Goal: Check status: Check status

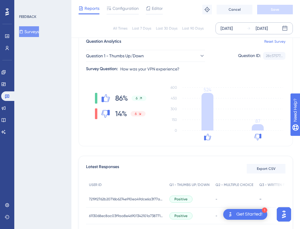
click at [268, 28] on div "[DATE]" at bounding box center [262, 28] width 12 height 7
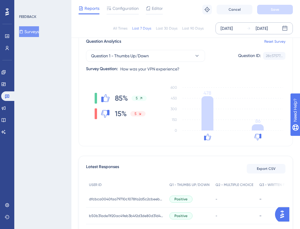
click at [268, 29] on div "Sep 12 2025" at bounding box center [262, 28] width 12 height 7
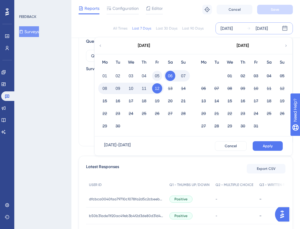
click at [159, 75] on button "05" at bounding box center [157, 76] width 10 height 10
click at [162, 88] on div "12" at bounding box center [157, 88] width 13 height 11
click at [104, 72] on div "✨ Save My Spot!✨" at bounding box center [151, 104] width 300 height 229
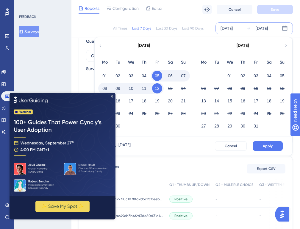
click at [158, 87] on button "12" at bounding box center [157, 88] width 10 height 10
click at [111, 97] on img at bounding box center [63, 143] width 106 height 103
click at [112, 95] on icon "Close Preview" at bounding box center [112, 96] width 2 height 2
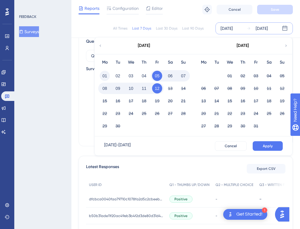
click at [105, 72] on button "01" at bounding box center [105, 76] width 10 height 10
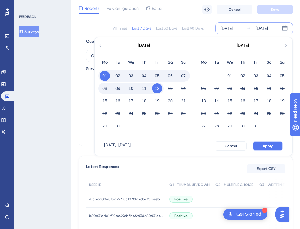
click at [267, 142] on button "Apply" at bounding box center [268, 146] width 30 height 10
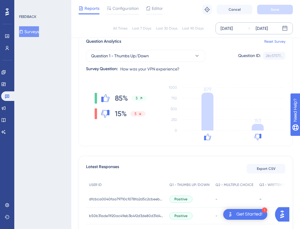
click at [268, 29] on div "Sep 12 2025" at bounding box center [262, 28] width 12 height 7
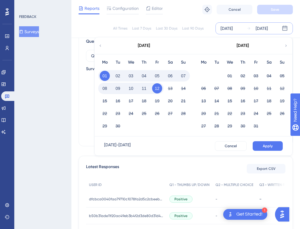
click at [167, 75] on button "06" at bounding box center [170, 76] width 10 height 10
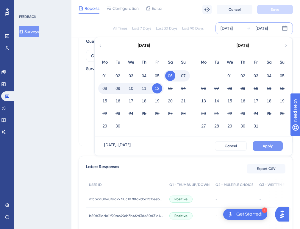
click at [270, 146] on span "Apply" at bounding box center [268, 145] width 10 height 5
